Goal: Check status

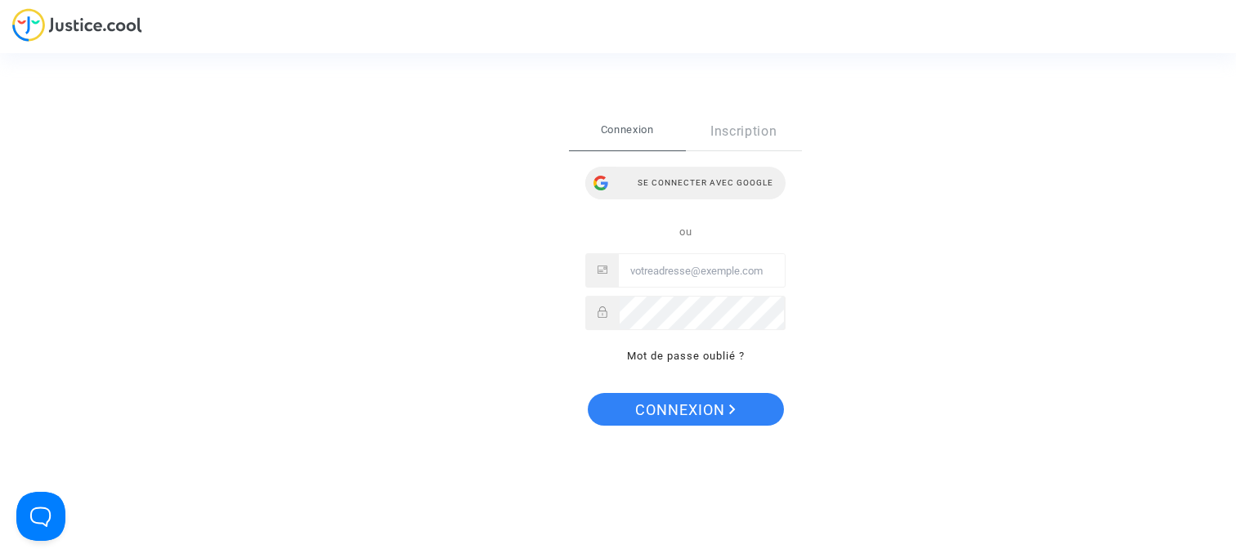
click at [719, 194] on div "Se connecter avec Google" at bounding box center [685, 183] width 200 height 33
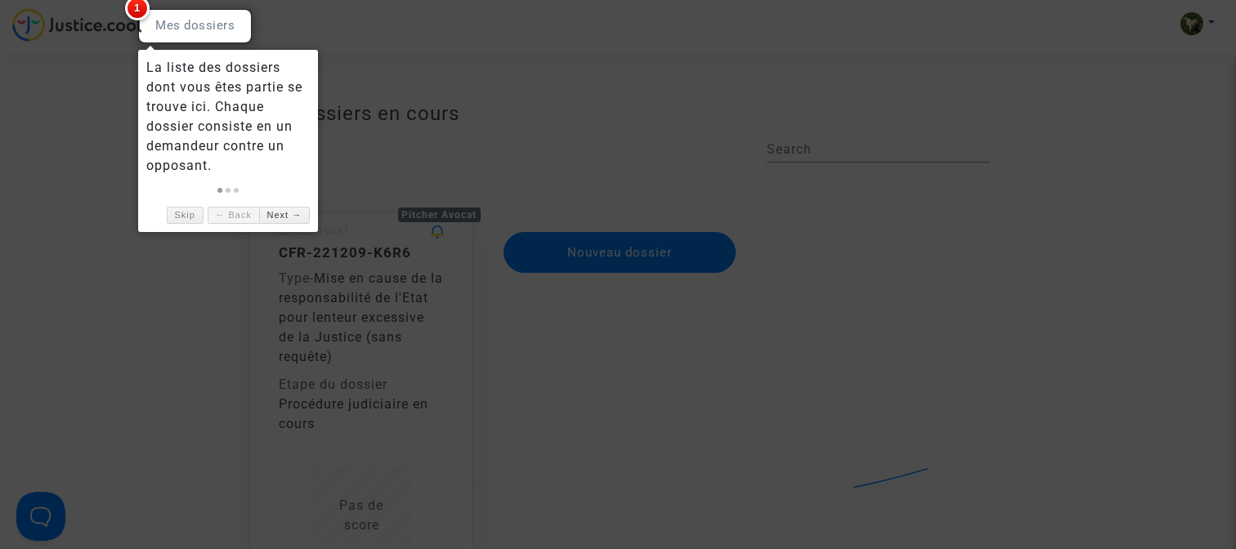
click at [139, 11] on span "1" at bounding box center [137, 8] width 25 height 25
click at [293, 220] on link "Next →" at bounding box center [284, 215] width 51 height 17
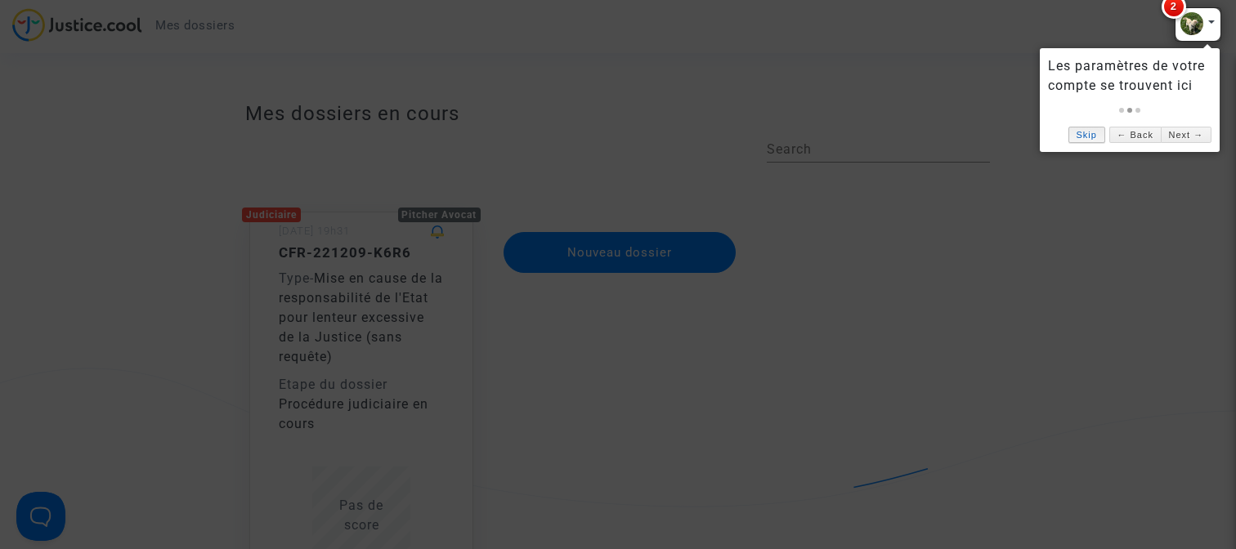
click at [1078, 137] on link "Skip" at bounding box center [1086, 135] width 37 height 17
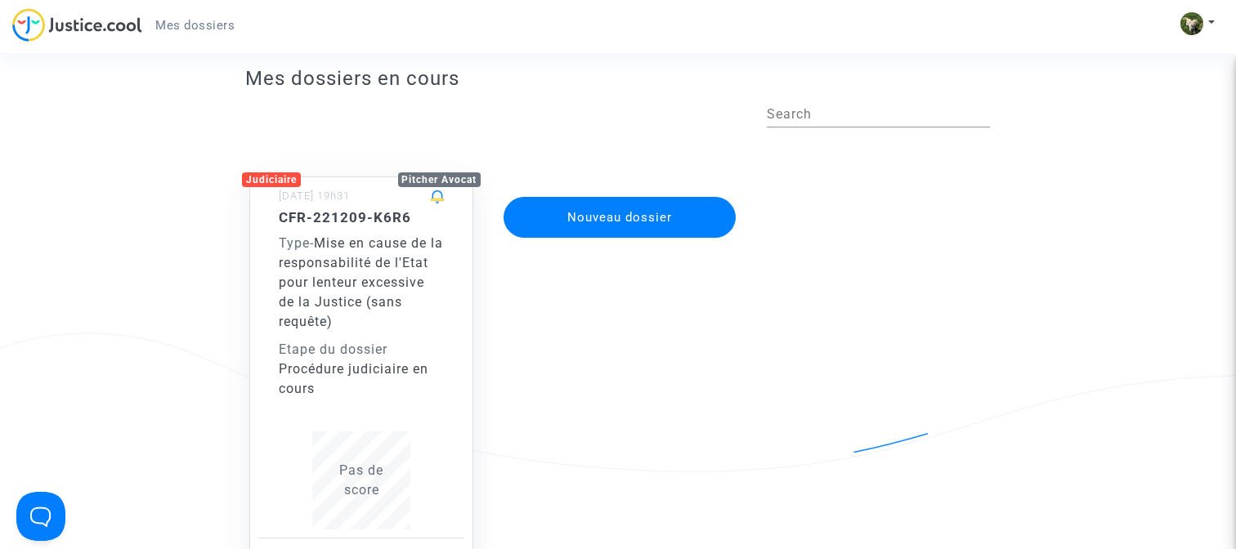
scroll to position [46, 0]
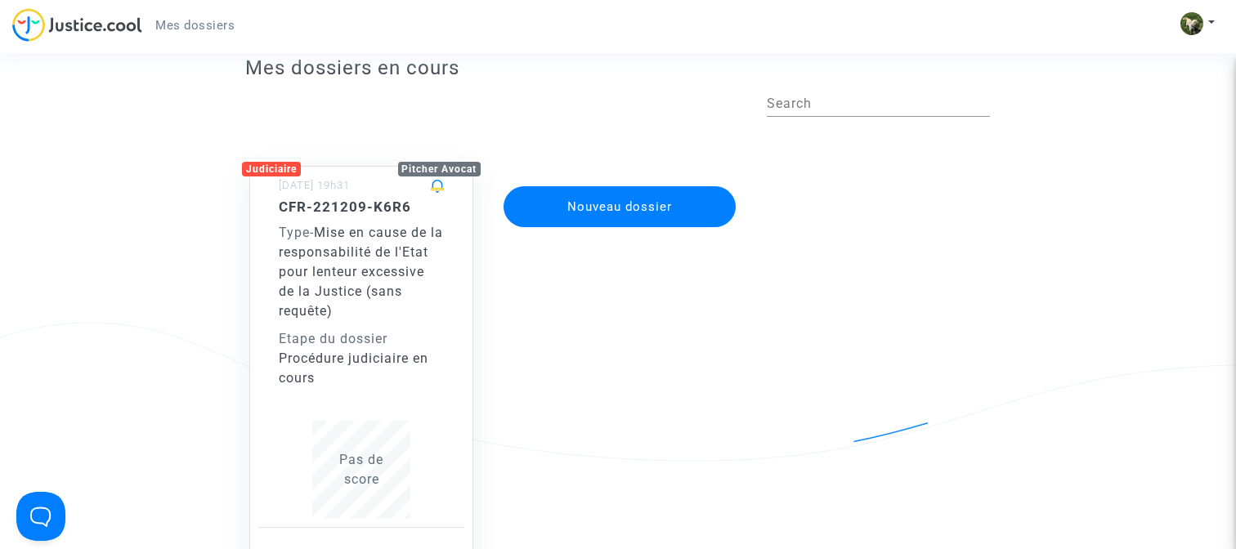
click at [373, 316] on span "Mise en cause de la responsabilité de l'Etat pour lenteur excessive de la Justi…" at bounding box center [361, 272] width 164 height 94
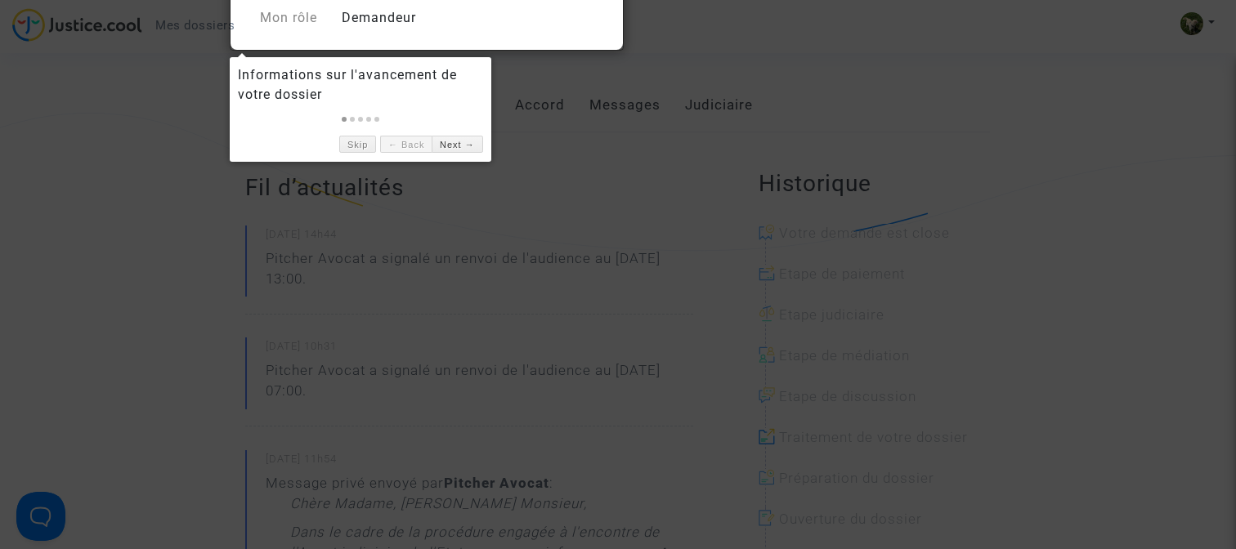
scroll to position [258, 0]
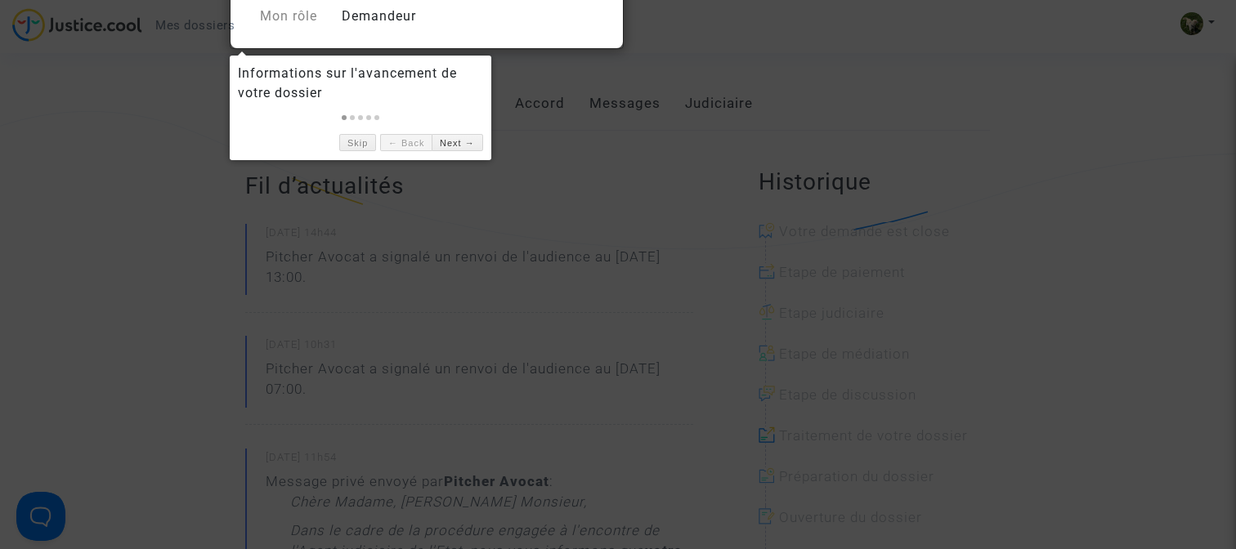
click at [373, 316] on div at bounding box center [618, 274] width 1236 height 549
